Goal: Task Accomplishment & Management: Use online tool/utility

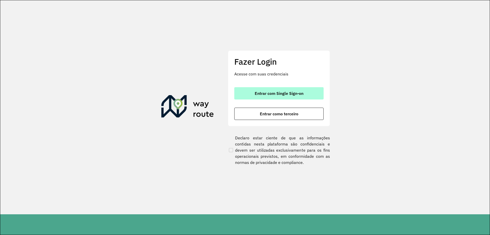
click at [282, 91] on span "Entrar com Single Sign-on" at bounding box center [279, 93] width 49 height 4
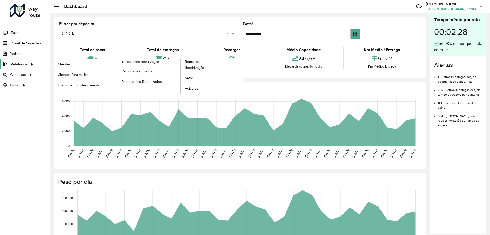
click at [30, 66] on icon at bounding box center [31, 64] width 4 height 8
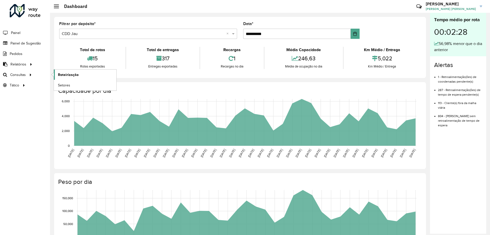
click at [67, 74] on span "Roteirização" at bounding box center [68, 74] width 21 height 5
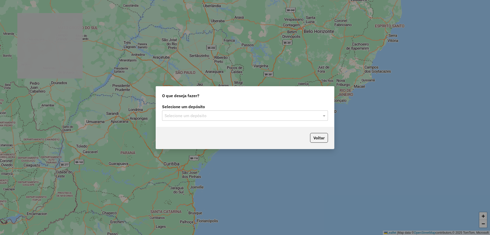
click at [185, 115] on input "text" at bounding box center [240, 116] width 151 height 6
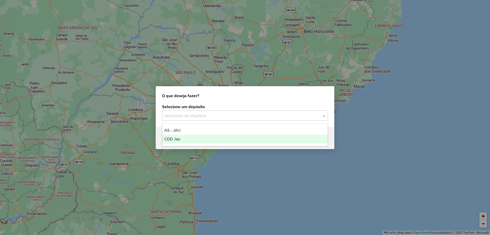
click at [182, 141] on div "CDD Jau" at bounding box center [245, 139] width 166 height 9
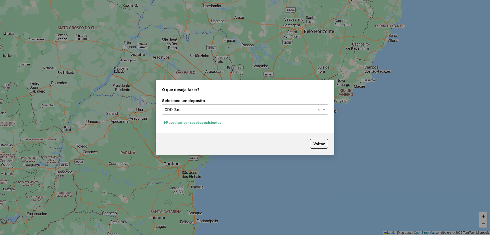
click at [201, 127] on div "Selecione um depósito Selecione um depósito × CDD Jau × Pesquisar por sessões e…" at bounding box center [245, 115] width 178 height 36
click at [200, 125] on button "Pesquisar por sessões existentes" at bounding box center [193, 123] width 62 height 8
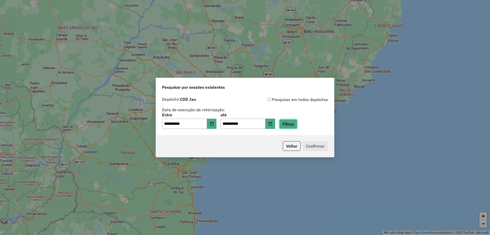
click at [292, 124] on button "Filtrar" at bounding box center [288, 124] width 18 height 10
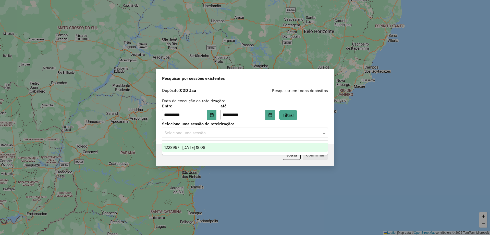
click at [210, 130] on input "text" at bounding box center [240, 133] width 151 height 6
click at [207, 144] on div "1228967 - 13/08/2025 18:08" at bounding box center [245, 147] width 166 height 9
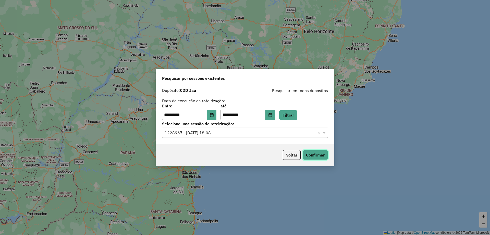
click at [320, 153] on button "Confirmar" at bounding box center [315, 155] width 25 height 10
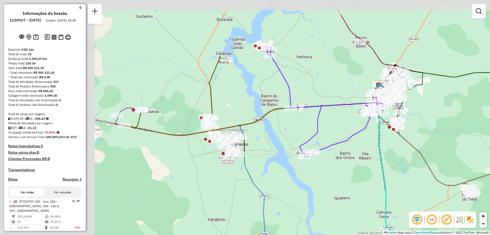
drag, startPoint x: 227, startPoint y: 103, endPoint x: 390, endPoint y: 142, distance: 168.2
click at [390, 142] on div "Janela de atendimento Grade de atendimento Capacidade Transportadoras Veículos …" at bounding box center [245, 117] width 490 height 235
